Goal: Task Accomplishment & Management: Use online tool/utility

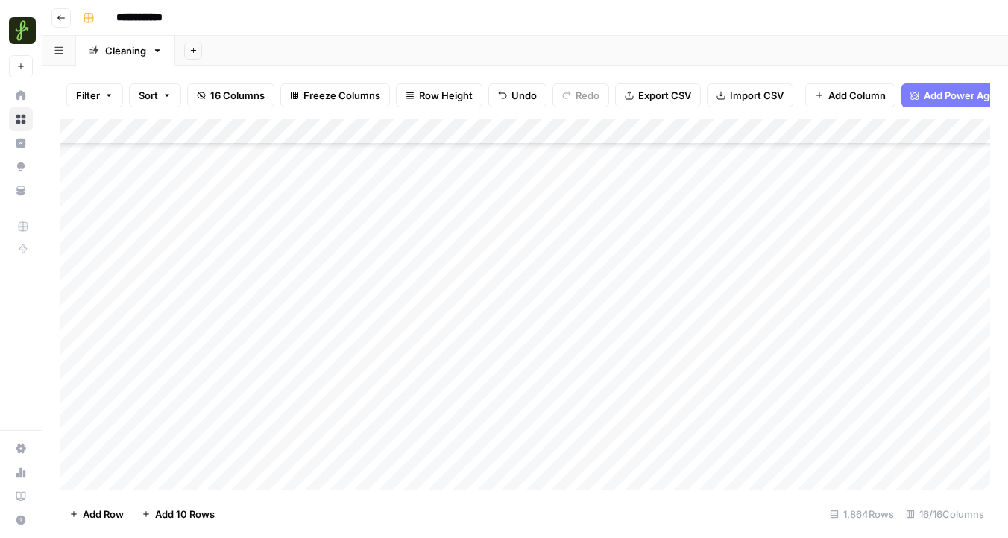
scroll to position [46946, 0]
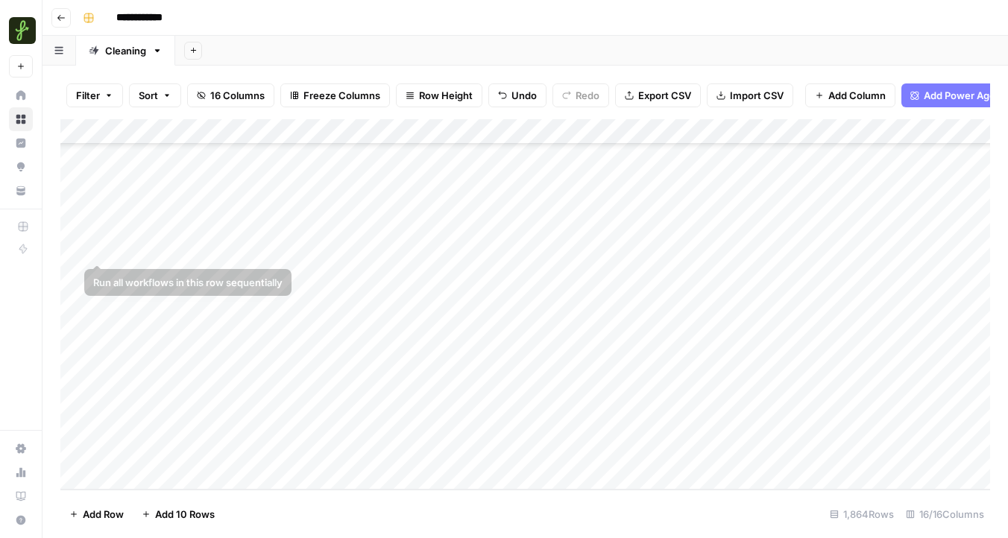
click at [77, 251] on div "Add Column" at bounding box center [525, 304] width 930 height 371
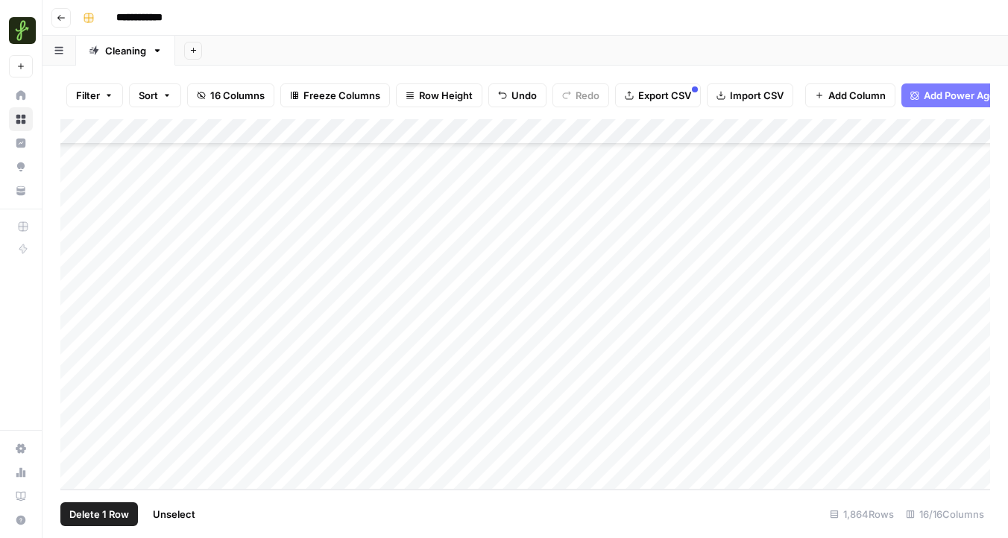
click at [77, 274] on div "Add Column" at bounding box center [525, 304] width 930 height 371
click at [77, 301] on div "Add Column" at bounding box center [525, 304] width 930 height 371
click at [78, 326] on div "Add Column" at bounding box center [525, 304] width 930 height 371
click at [78, 347] on div "Add Column" at bounding box center [525, 304] width 930 height 371
click at [78, 379] on div "Add Column" at bounding box center [525, 304] width 930 height 371
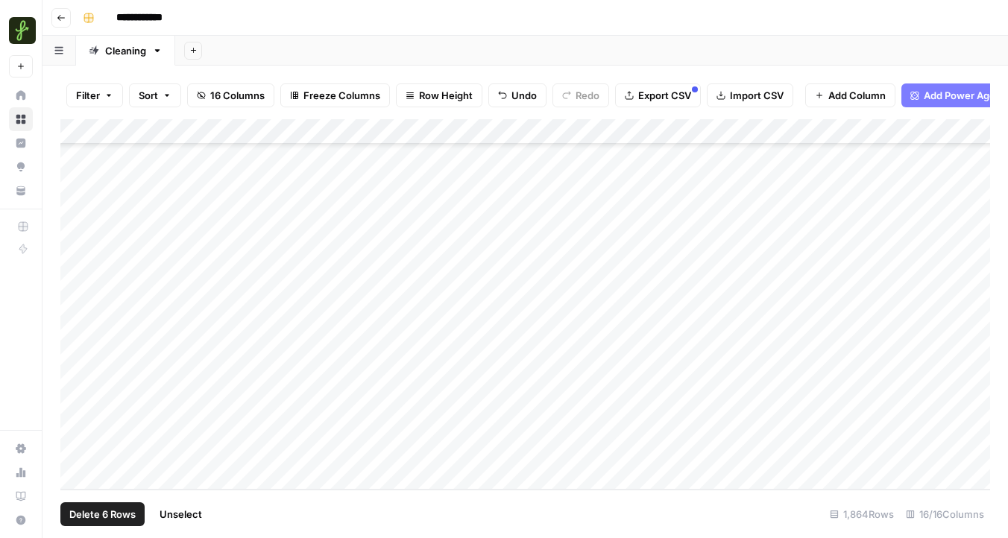
click at [81, 416] on div "Add Column" at bounding box center [525, 304] width 930 height 371
click at [77, 399] on div "Add Column" at bounding box center [525, 304] width 930 height 371
click at [78, 424] on div "Add Column" at bounding box center [525, 304] width 930 height 371
click at [73, 453] on div "Add Column" at bounding box center [525, 304] width 930 height 371
click at [662, 99] on span "Export CSV" at bounding box center [664, 95] width 53 height 15
